Goal: Task Accomplishment & Management: Manage account settings

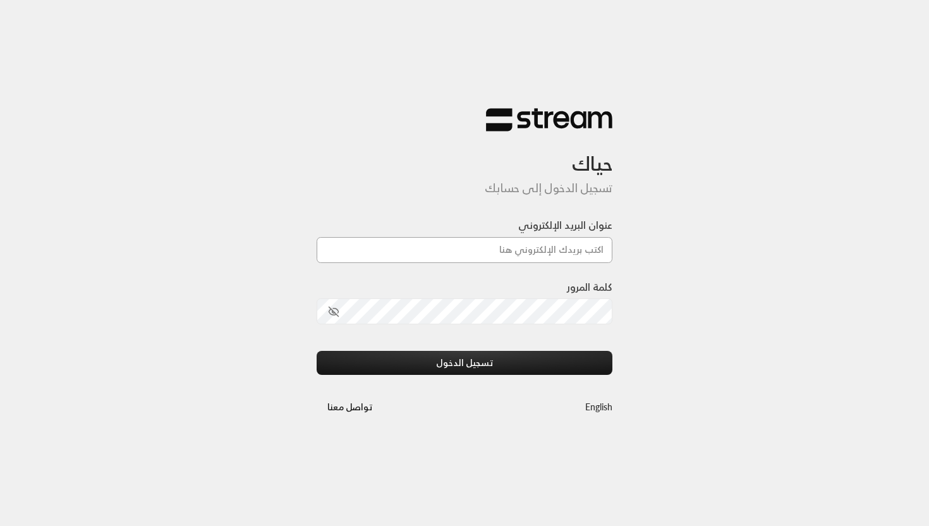
click at [394, 246] on input "عنوان البريد الإلكتروني" at bounding box center [465, 250] width 296 height 26
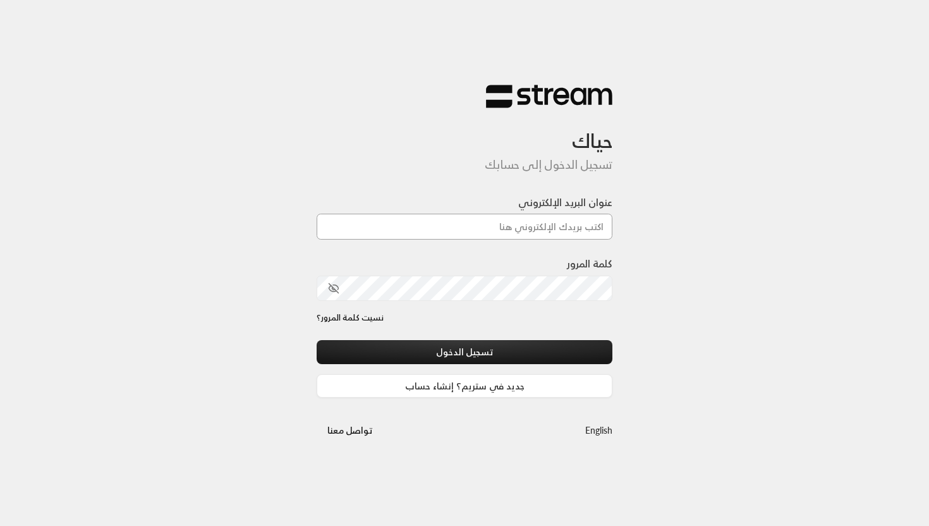
type input "[EMAIL_ADDRESS][DOMAIN_NAME]"
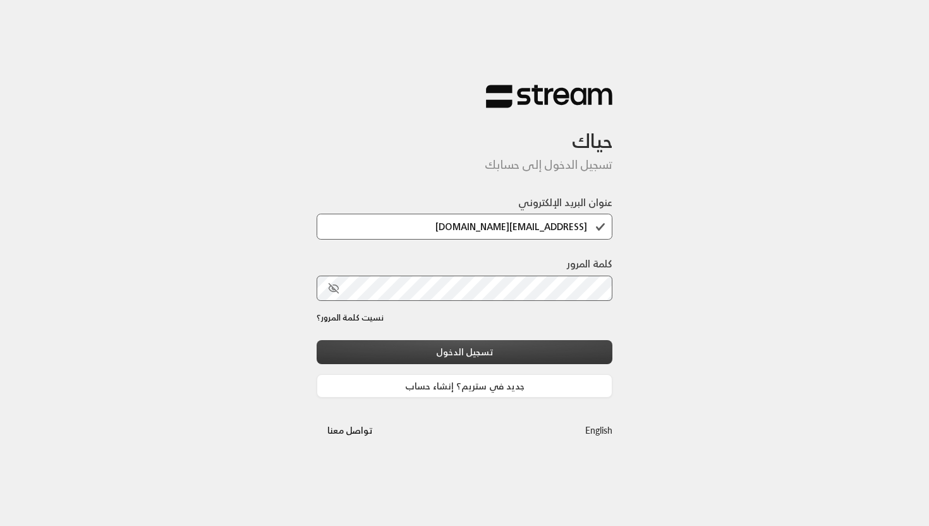
click at [442, 342] on button "تسجيل الدخول" at bounding box center [465, 351] width 296 height 23
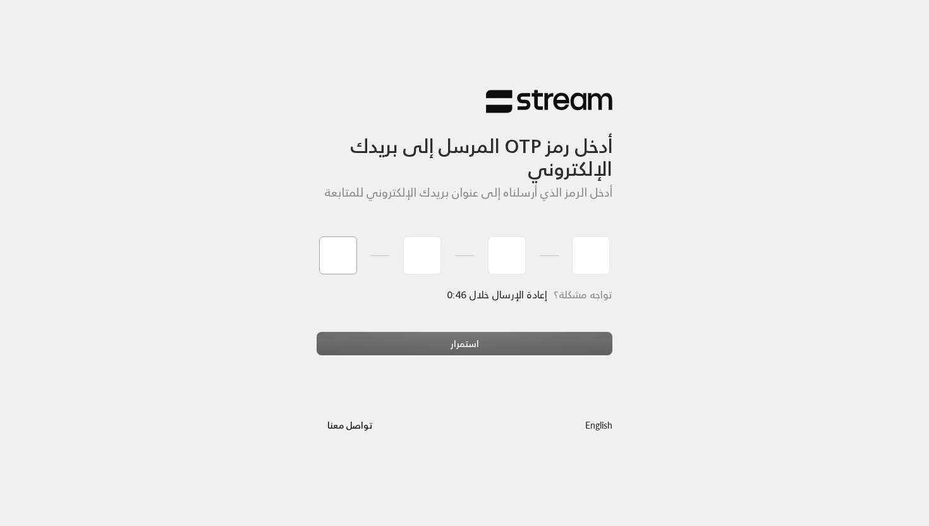
type input "3"
type input "6"
type input "7"
type input "9"
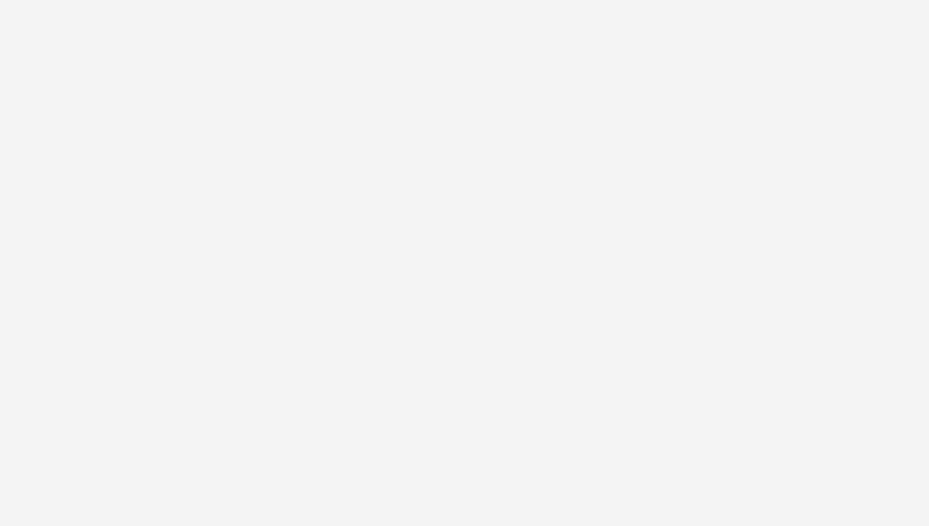
click at [525, 346] on div "أدخل رمز OTP المرسل إلى بريدك الإلكتروني أدخل الرمز الذي أرسلناه إلى عنوان بريد…" at bounding box center [464, 263] width 929 height 526
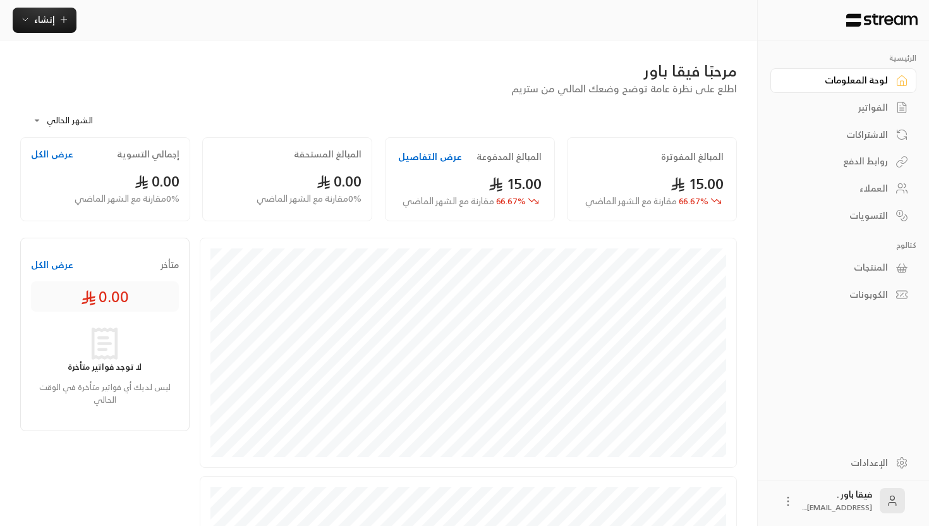
click at [840, 134] on div "الاشتراكات" at bounding box center [837, 134] width 102 height 13
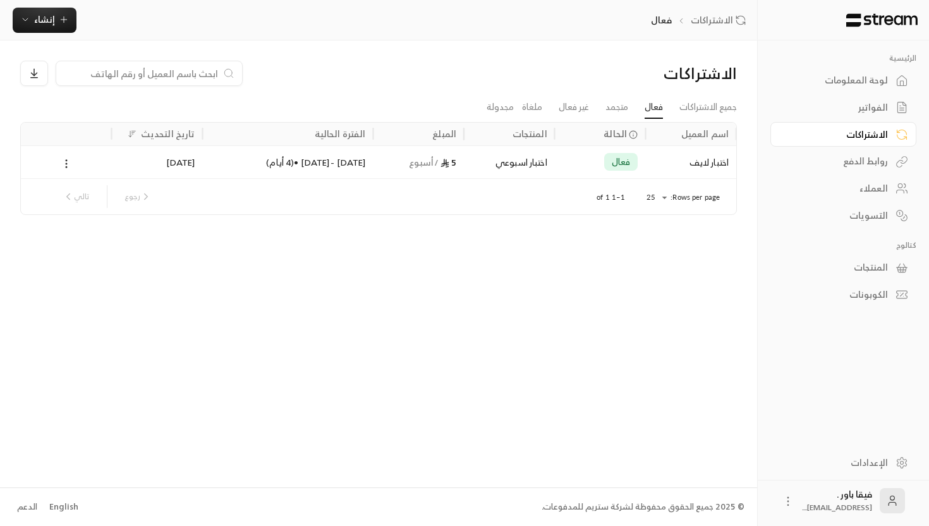
click at [337, 169] on div "[DATE] - [DATE] • ( 4 أيام )" at bounding box center [287, 162] width 155 height 32
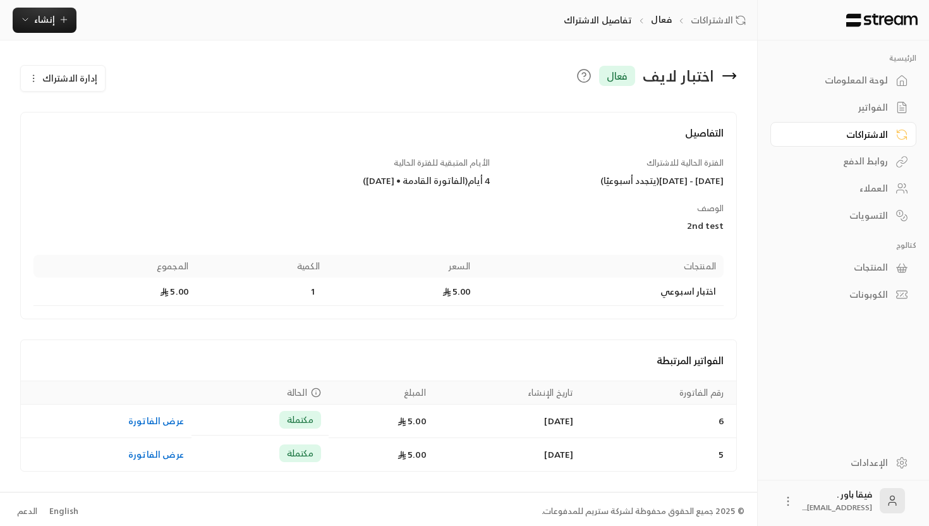
scroll to position [4, 0]
